Goal: Find specific page/section: Find specific page/section

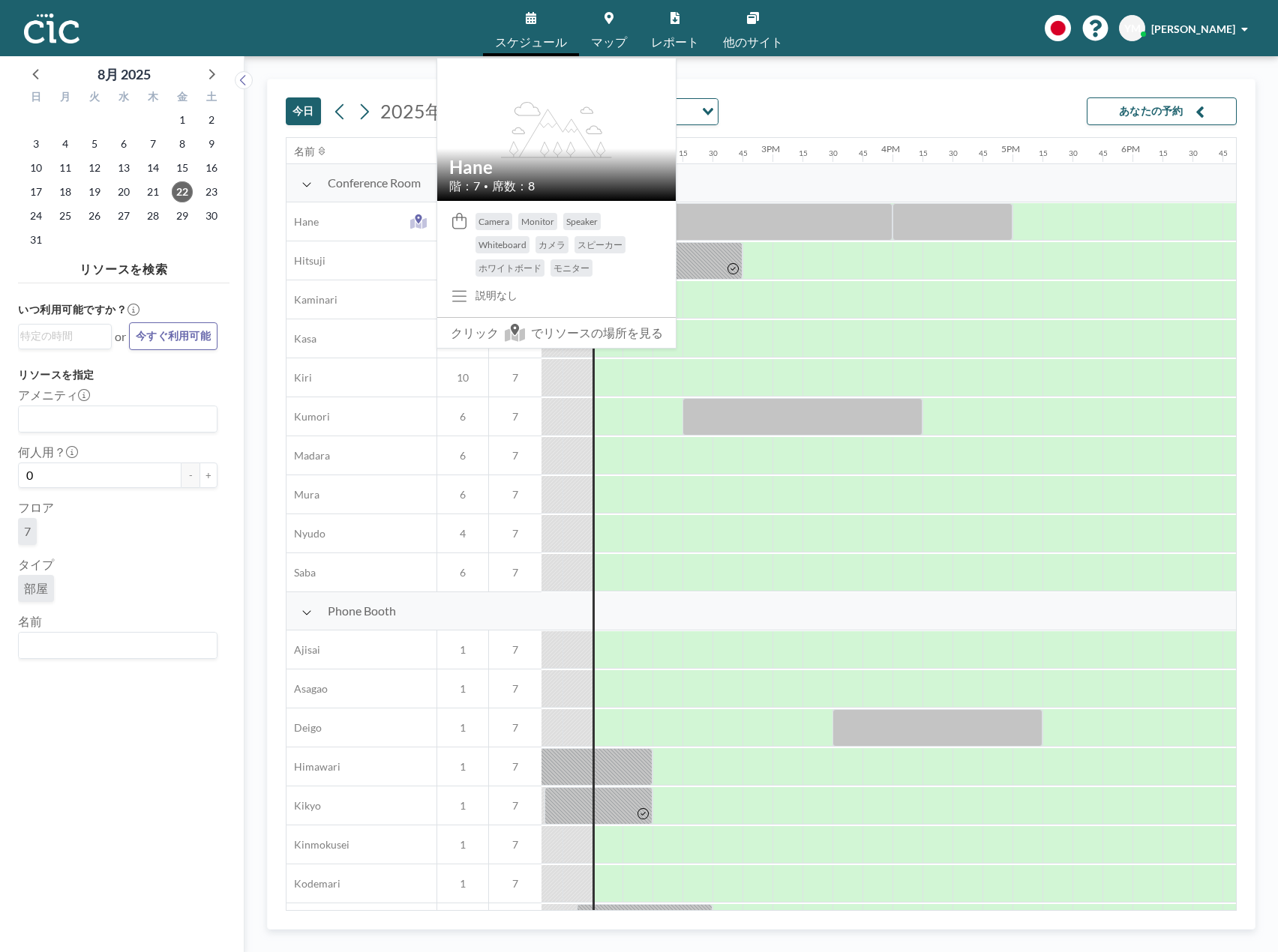
scroll to position [0, 1589]
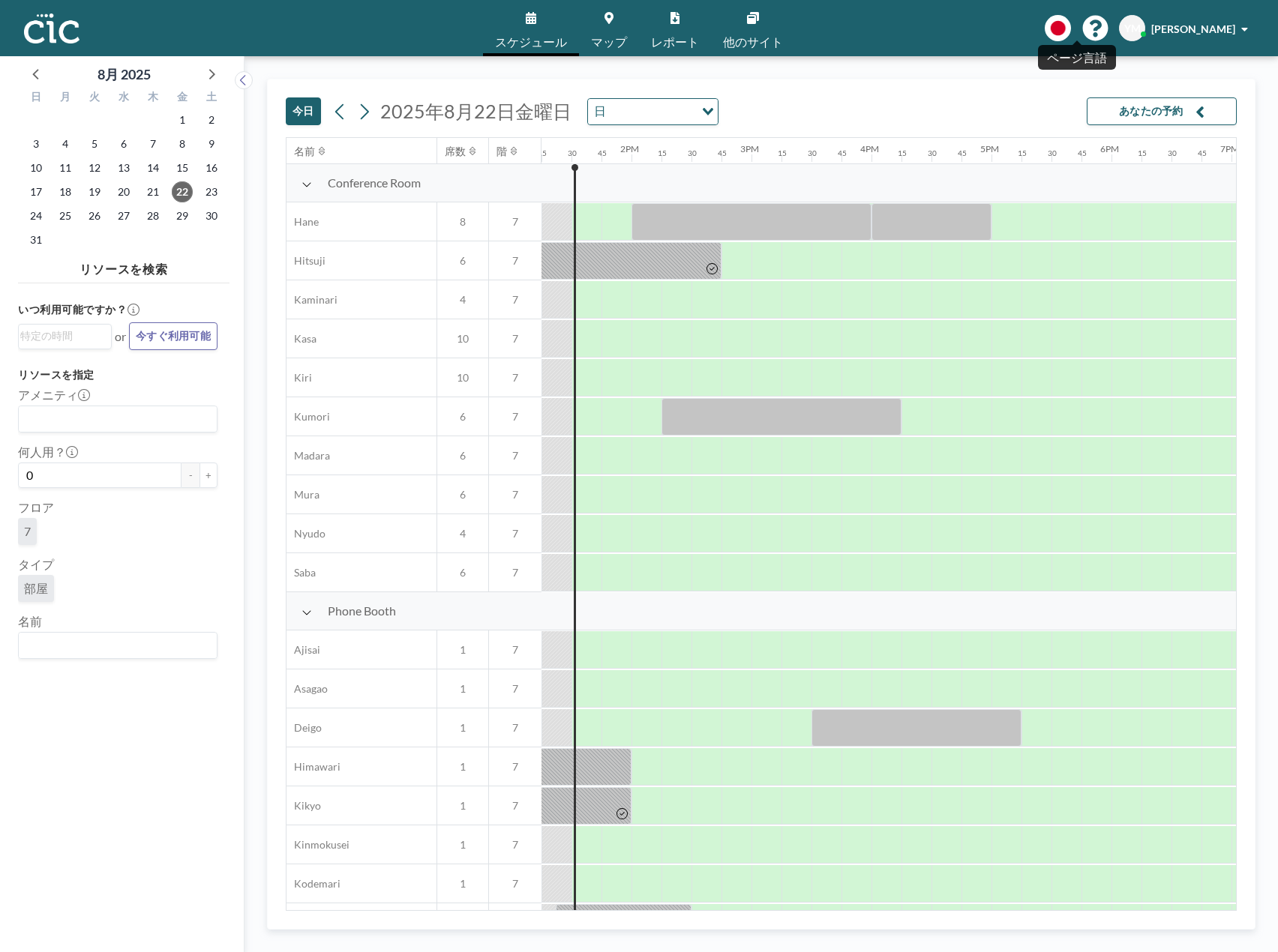
click at [1071, 36] on icon at bounding box center [1057, 28] width 26 height 26
click at [1146, 43] on div at bounding box center [639, 476] width 1278 height 952
click at [1140, 28] on span "YM" at bounding box center [1132, 29] width 17 height 14
click at [615, 42] on span "マップ" at bounding box center [609, 42] width 36 height 12
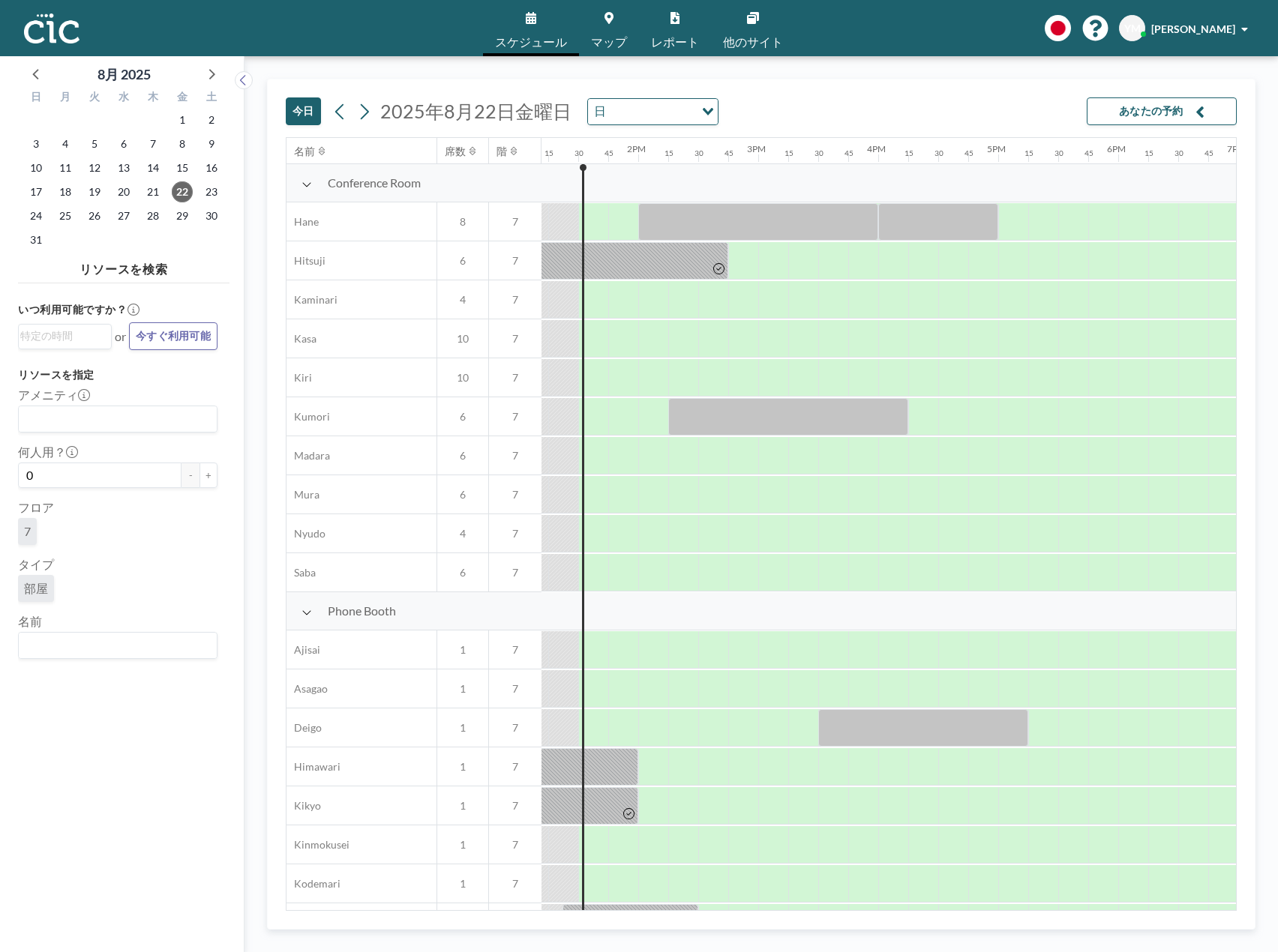
scroll to position [0, 1589]
